Goal: Transaction & Acquisition: Purchase product/service

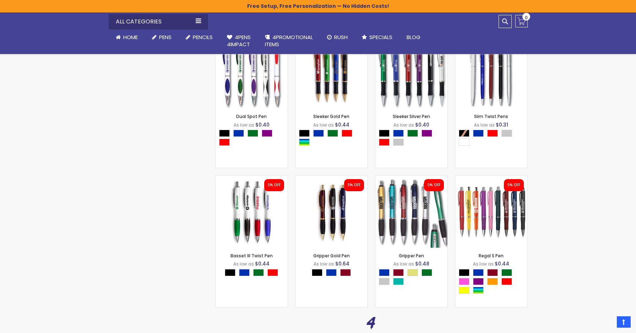
scroll to position [757, 0]
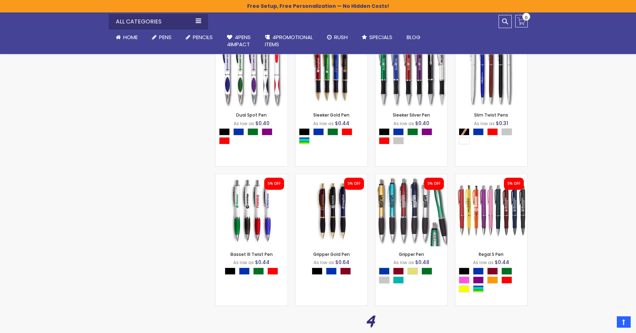
drag, startPoint x: 639, startPoint y: 49, endPoint x: 607, endPoint y: 236, distance: 189.2
click at [344, 221] on img at bounding box center [332, 210] width 72 height 72
click at [247, 207] on img at bounding box center [252, 210] width 72 height 72
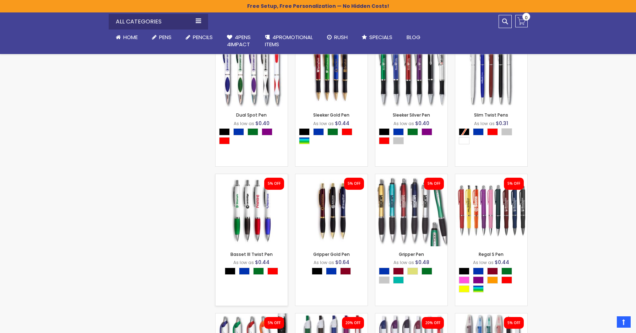
click at [247, 207] on img at bounding box center [252, 210] width 72 height 72
